Goal: Register for event/course

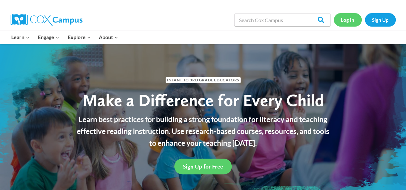
click at [348, 21] on link "Log In" at bounding box center [348, 19] width 28 height 13
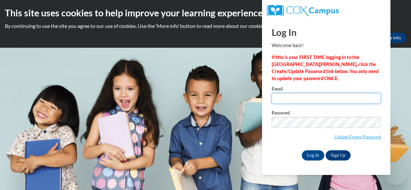
type input "ashlyne1213@gmail.com"
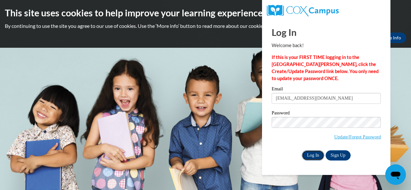
click at [319, 151] on input "Log In" at bounding box center [312, 155] width 22 height 10
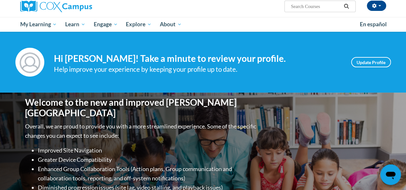
scroll to position [44, 0]
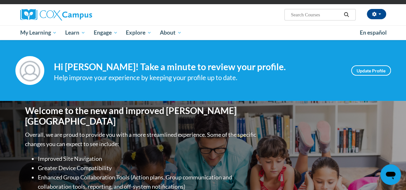
click at [297, 16] on input "Search..." at bounding box center [315, 15] width 51 height 8
type input "f"
type input "reading fluency"
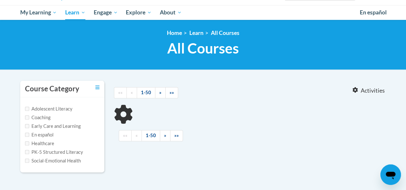
type input "reading fluency"
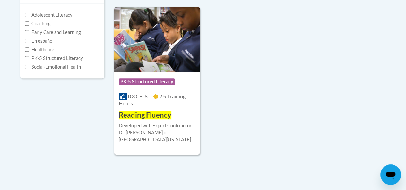
scroll to position [159, 0]
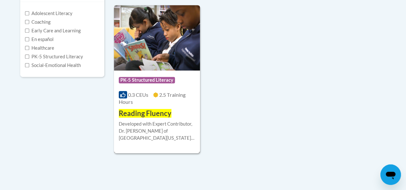
click at [147, 117] on span "Reading Fluency" at bounding box center [145, 113] width 53 height 9
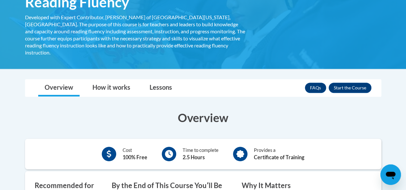
scroll to position [118, 0]
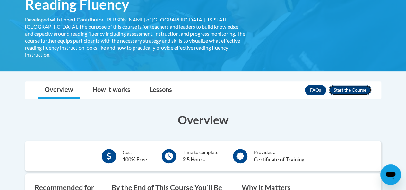
click at [346, 85] on button "Enroll" at bounding box center [349, 90] width 43 height 10
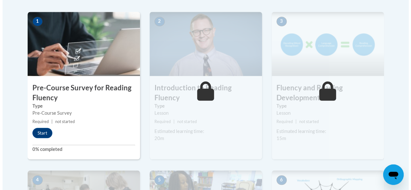
scroll to position [204, 0]
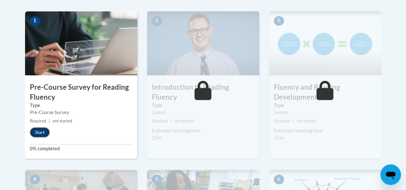
click at [40, 131] on button "Start" at bounding box center [40, 132] width 20 height 10
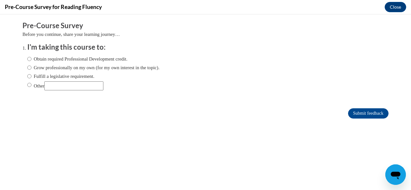
scroll to position [0, 0]
click at [46, 77] on label "Fulfill a legislative requirement." at bounding box center [60, 76] width 67 height 7
click at [31, 77] on input "Fulfill a legislative requirement." at bounding box center [29, 76] width 4 height 7
radio input "true"
click at [46, 73] on label "Fulfill a legislative requirement." at bounding box center [60, 76] width 67 height 7
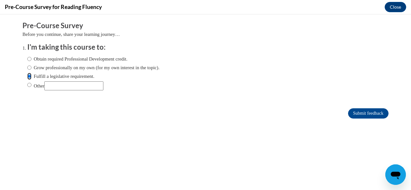
click at [31, 73] on input "Fulfill a legislative requirement." at bounding box center [29, 76] width 4 height 7
click at [45, 72] on div "Obtain required Professional Development credit. Grow professionally on my own …" at bounding box center [93, 72] width 132 height 41
click at [45, 71] on label "Grow professionally on my own (for my own interest in the topic)." at bounding box center [93, 67] width 132 height 7
click at [31, 71] on input "Grow professionally on my own (for my own interest in the topic)." at bounding box center [29, 67] width 4 height 7
radio input "true"
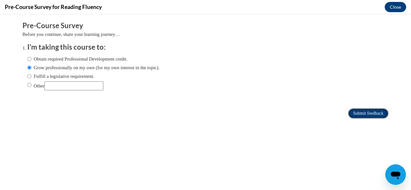
click at [354, 116] on input "Submit feedback" at bounding box center [368, 113] width 40 height 10
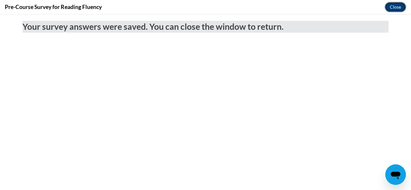
click at [395, 7] on button "Close" at bounding box center [394, 7] width 21 height 10
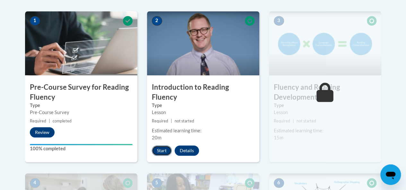
click at [165, 146] on button "Start" at bounding box center [162, 151] width 20 height 10
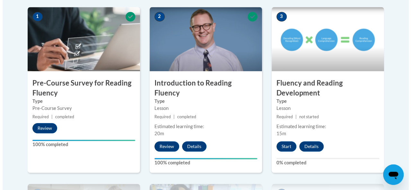
scroll to position [209, 0]
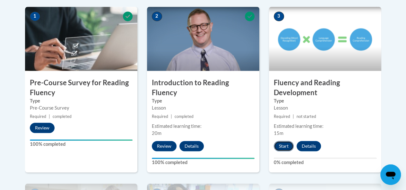
click at [280, 142] on button "Start" at bounding box center [284, 146] width 20 height 10
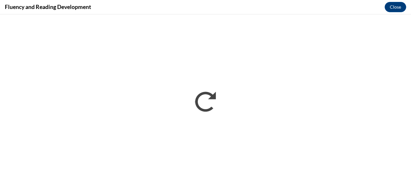
scroll to position [0, 0]
